Goal: Task Accomplishment & Management: Use online tool/utility

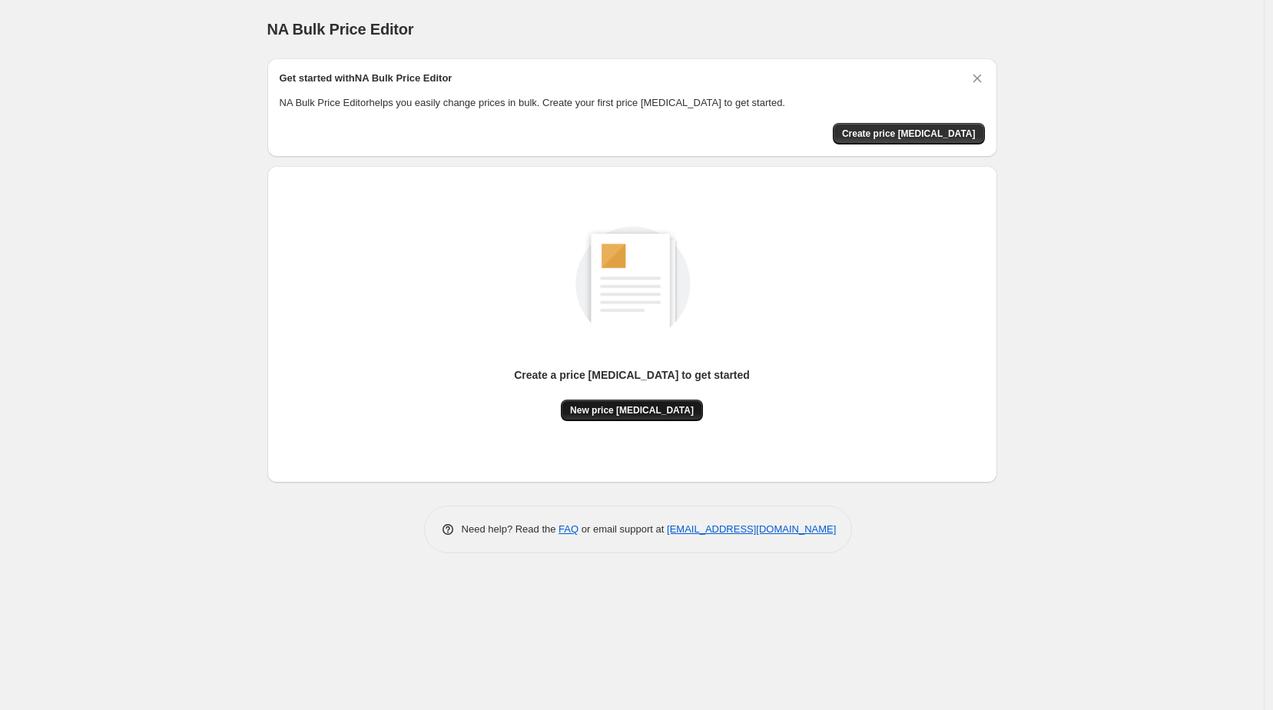
click at [654, 411] on span "New price change job" at bounding box center [632, 410] width 124 height 12
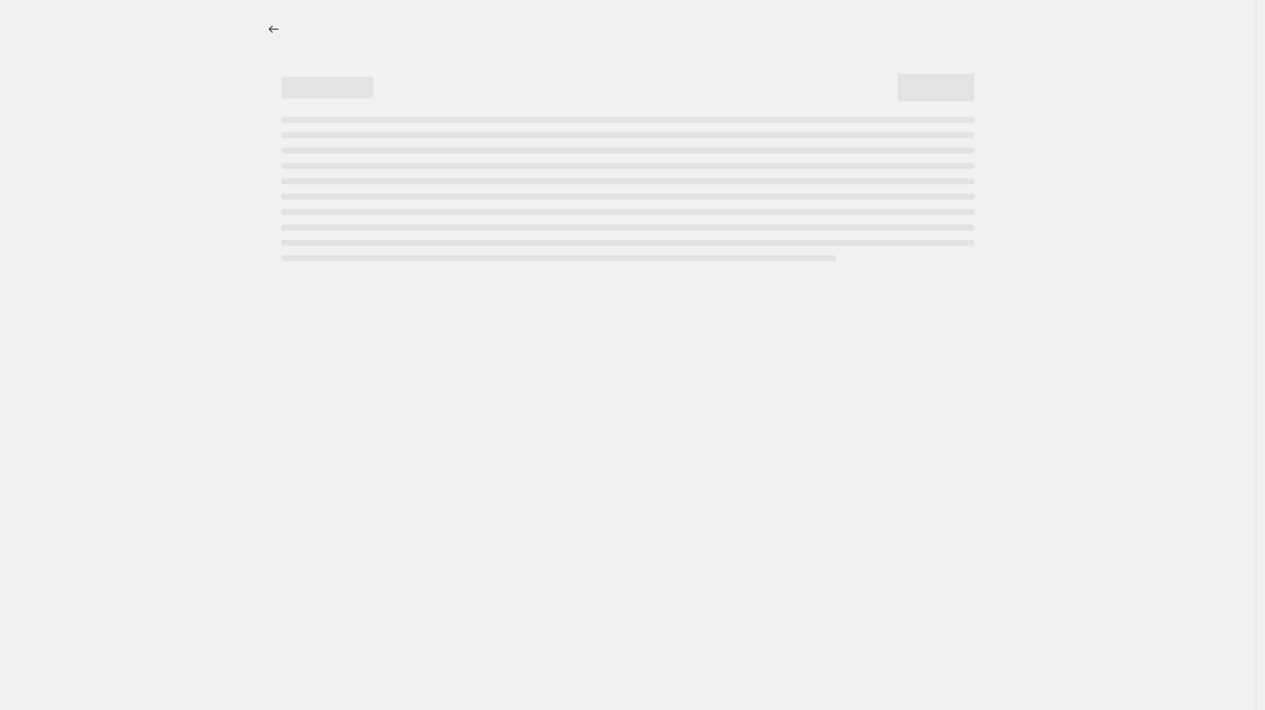
select select "percentage"
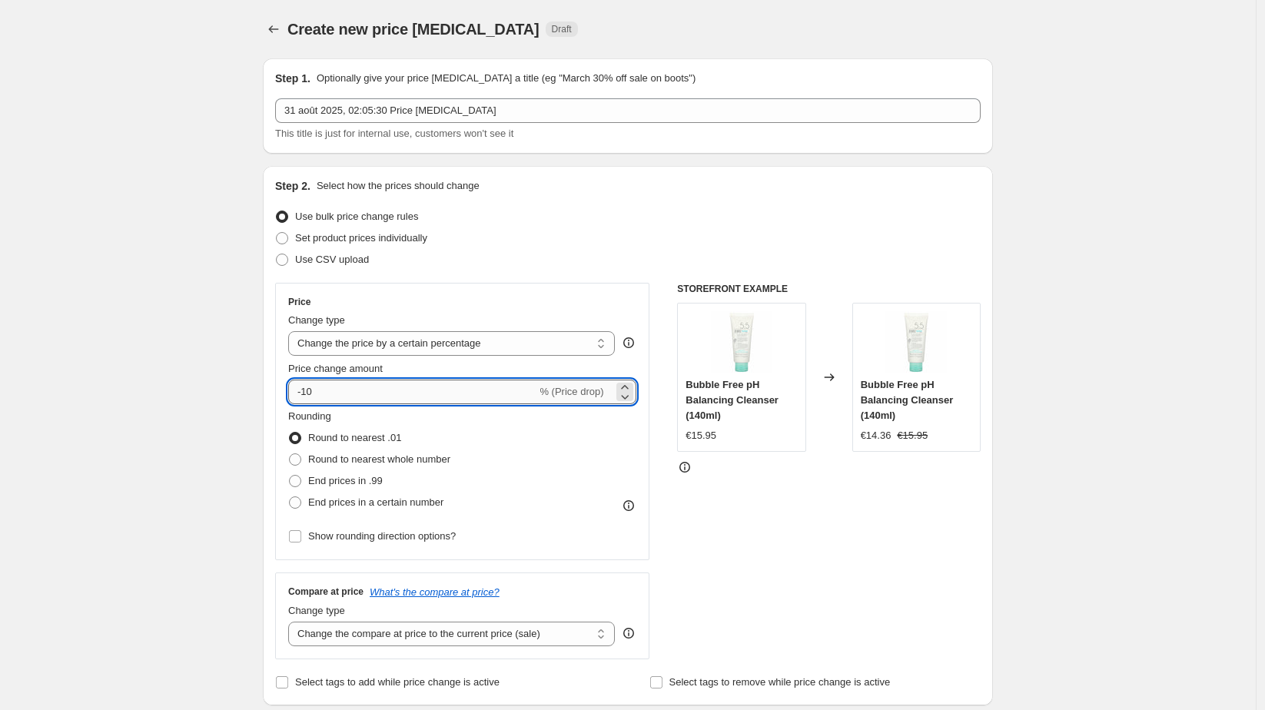
click at [397, 392] on input "-10" at bounding box center [412, 392] width 248 height 25
type input "-1"
type input "-50"
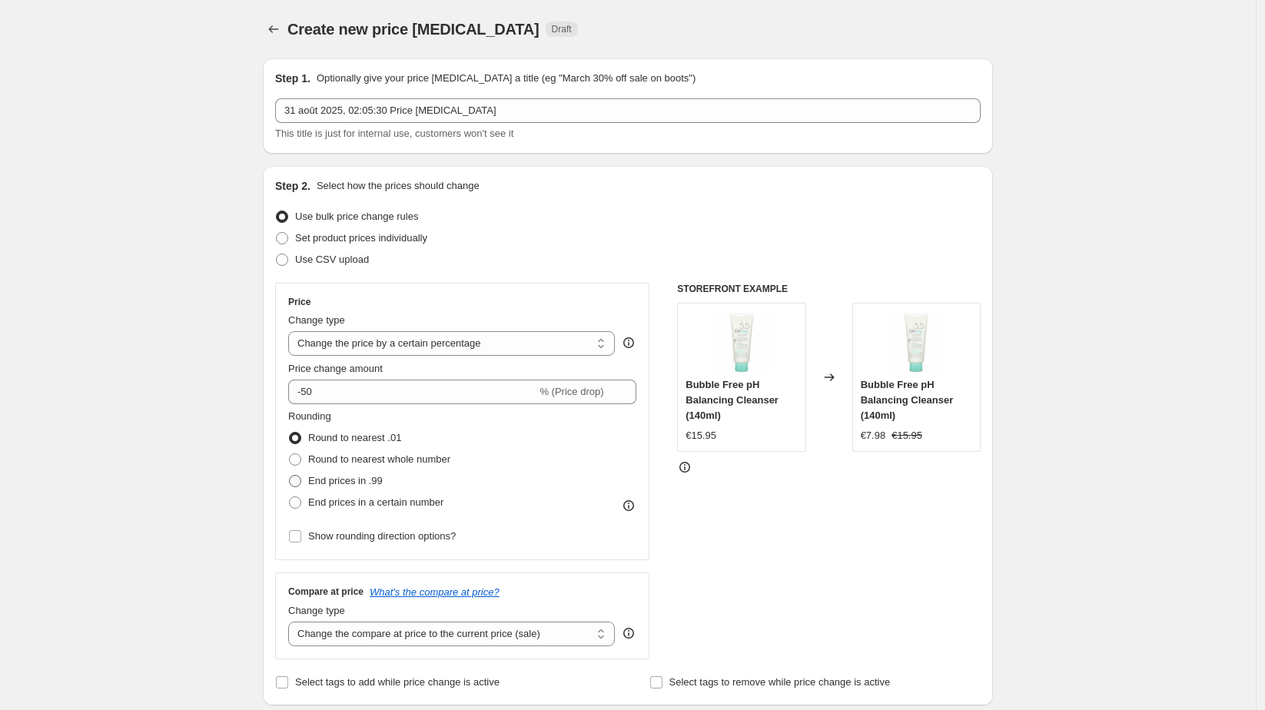
click at [335, 480] on span "End prices in .99" at bounding box center [345, 481] width 75 height 12
click at [290, 476] on input "End prices in .99" at bounding box center [289, 475] width 1 height 1
radio input "true"
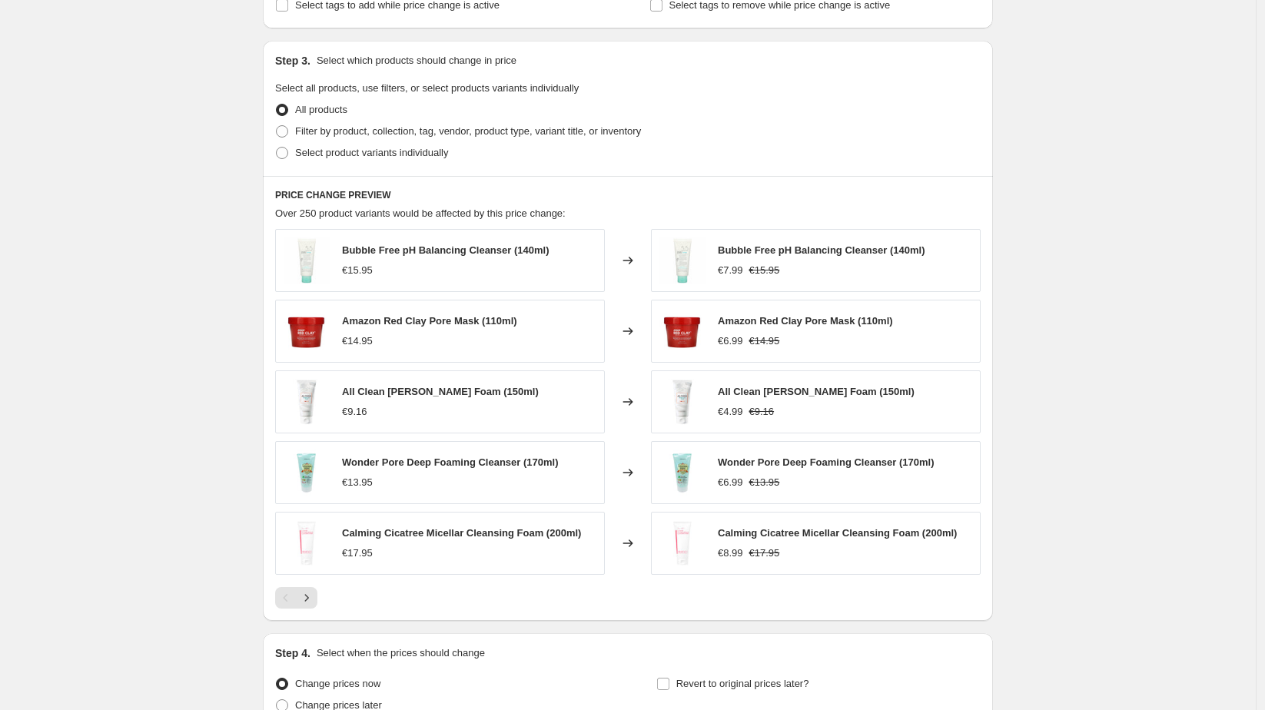
scroll to position [682, 0]
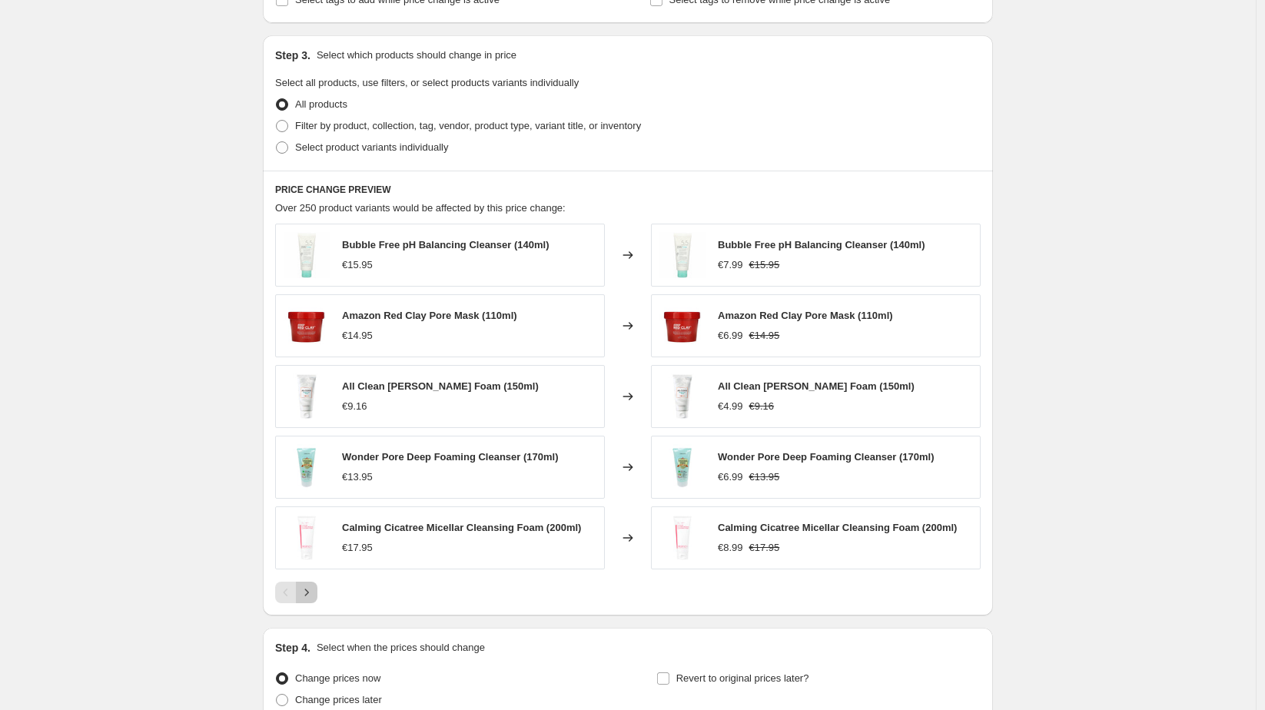
click at [312, 592] on icon "Next" at bounding box center [306, 592] width 15 height 15
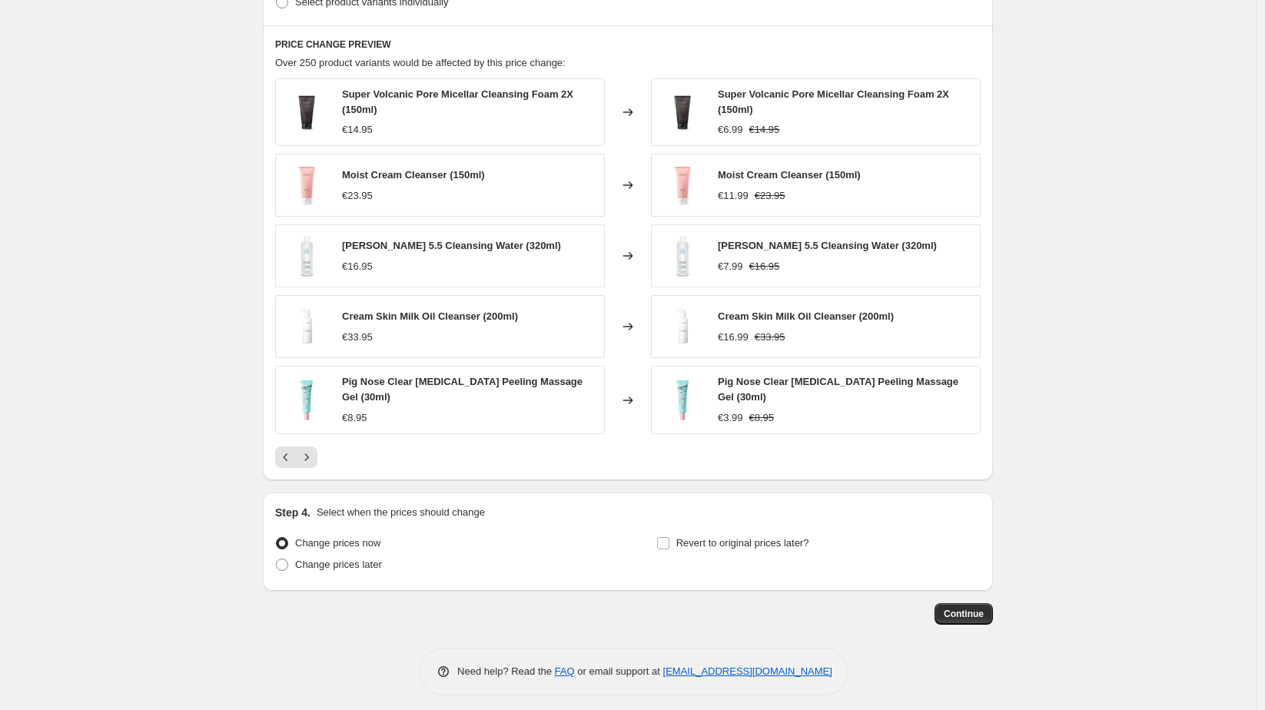
scroll to position [827, 0]
click at [956, 603] on button "Continue" at bounding box center [963, 614] width 58 height 22
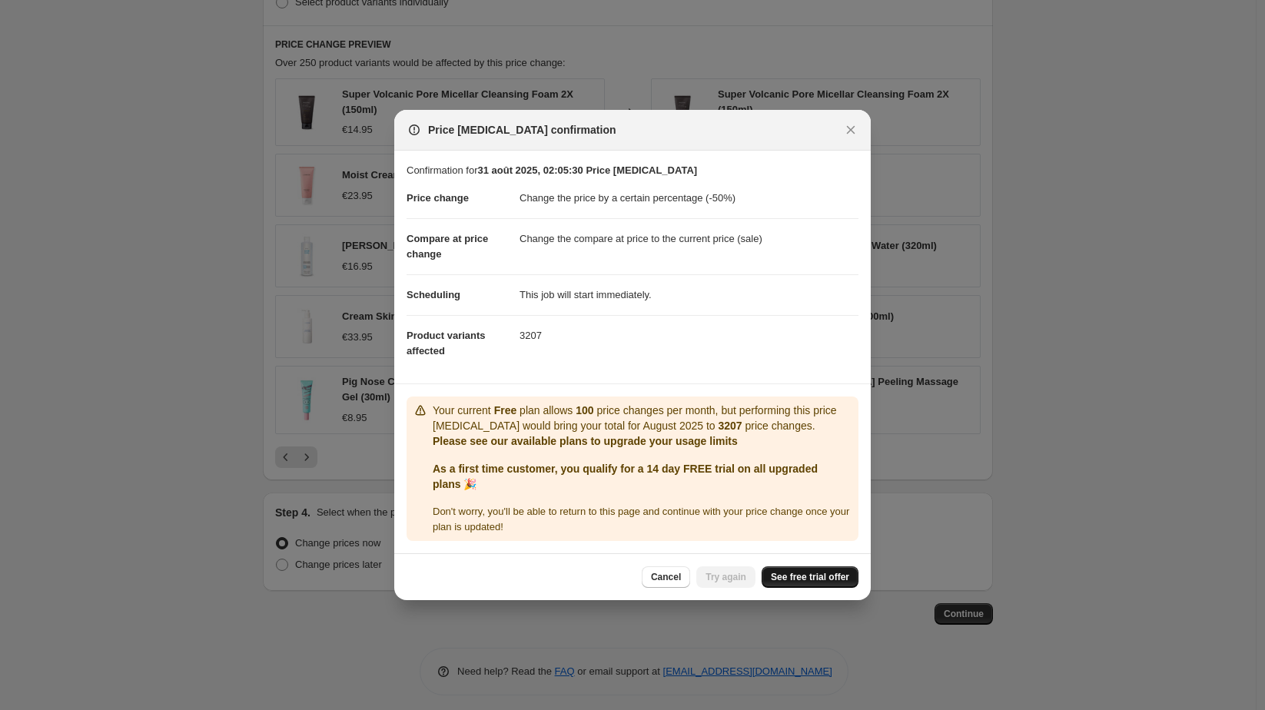
click at [818, 567] on link "See free trial offer" at bounding box center [809, 577] width 97 height 22
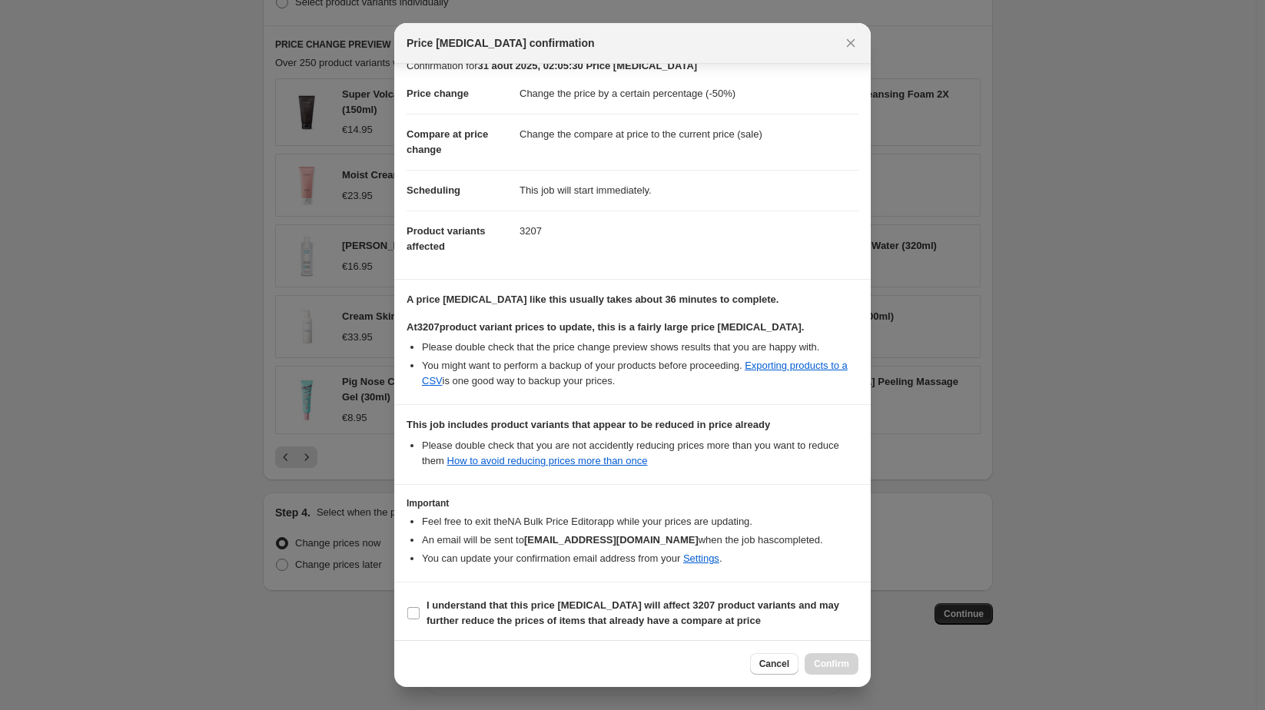
scroll to position [19, 0]
click at [483, 624] on span "I understand that this price change job will affect 3207 product variants and m…" at bounding box center [642, 611] width 432 height 31
click at [419, 618] on input "I understand that this price change job will affect 3207 product variants and m…" at bounding box center [413, 611] width 12 height 12
checkbox input "true"
click at [848, 669] on span "Confirm" at bounding box center [831, 664] width 35 height 12
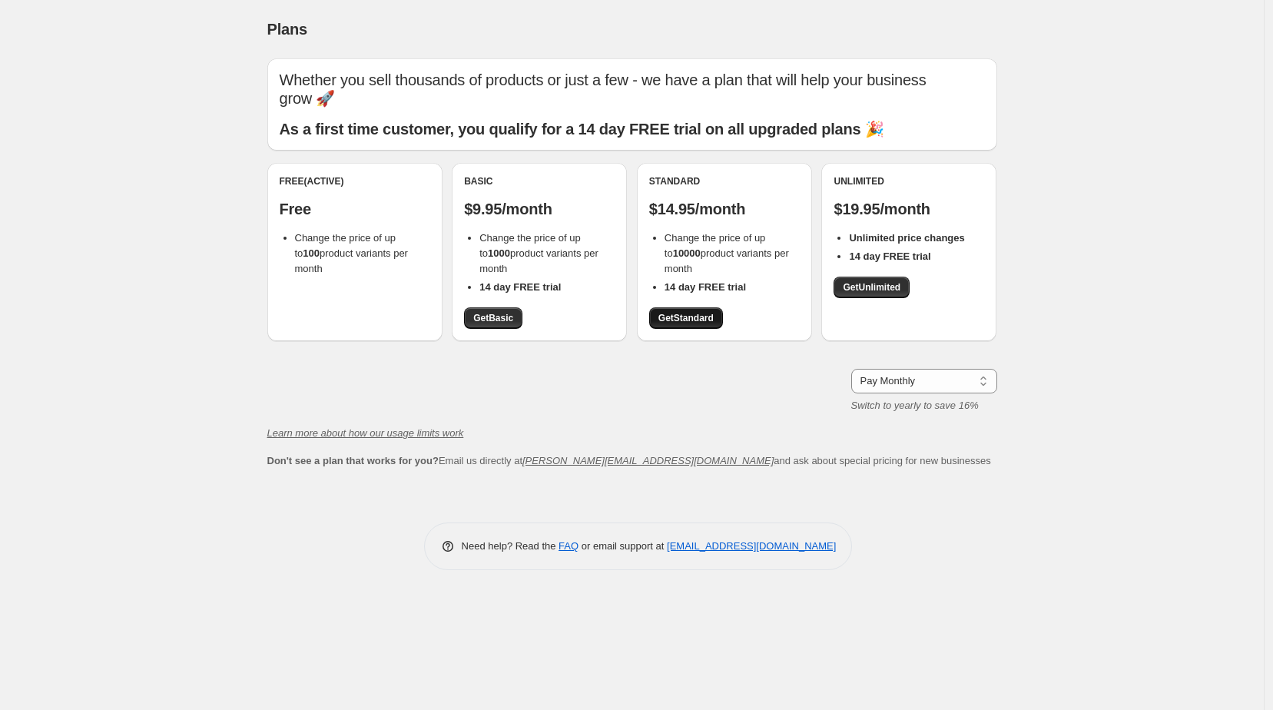
click at [708, 310] on link "Get Standard" at bounding box center [686, 318] width 74 height 22
